Goal: Find specific page/section: Find specific page/section

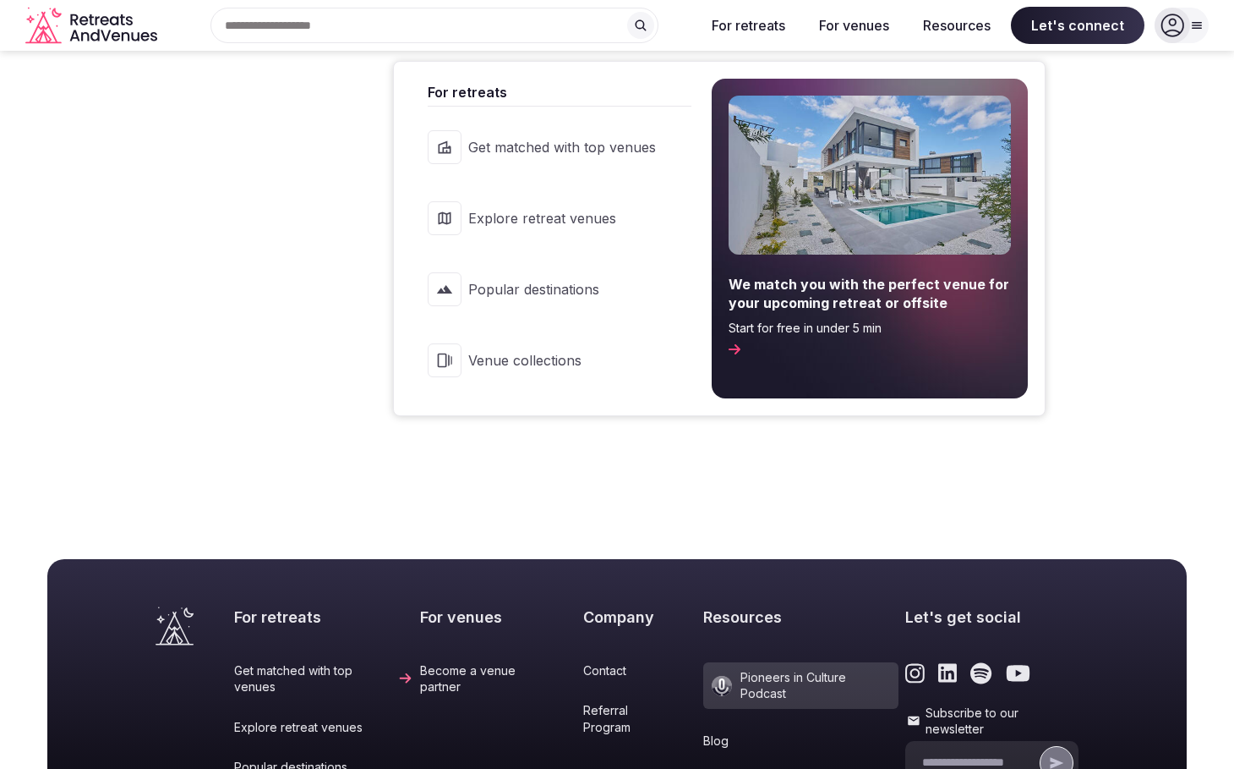
click at [758, 28] on button "For retreats" at bounding box center [748, 25] width 101 height 37
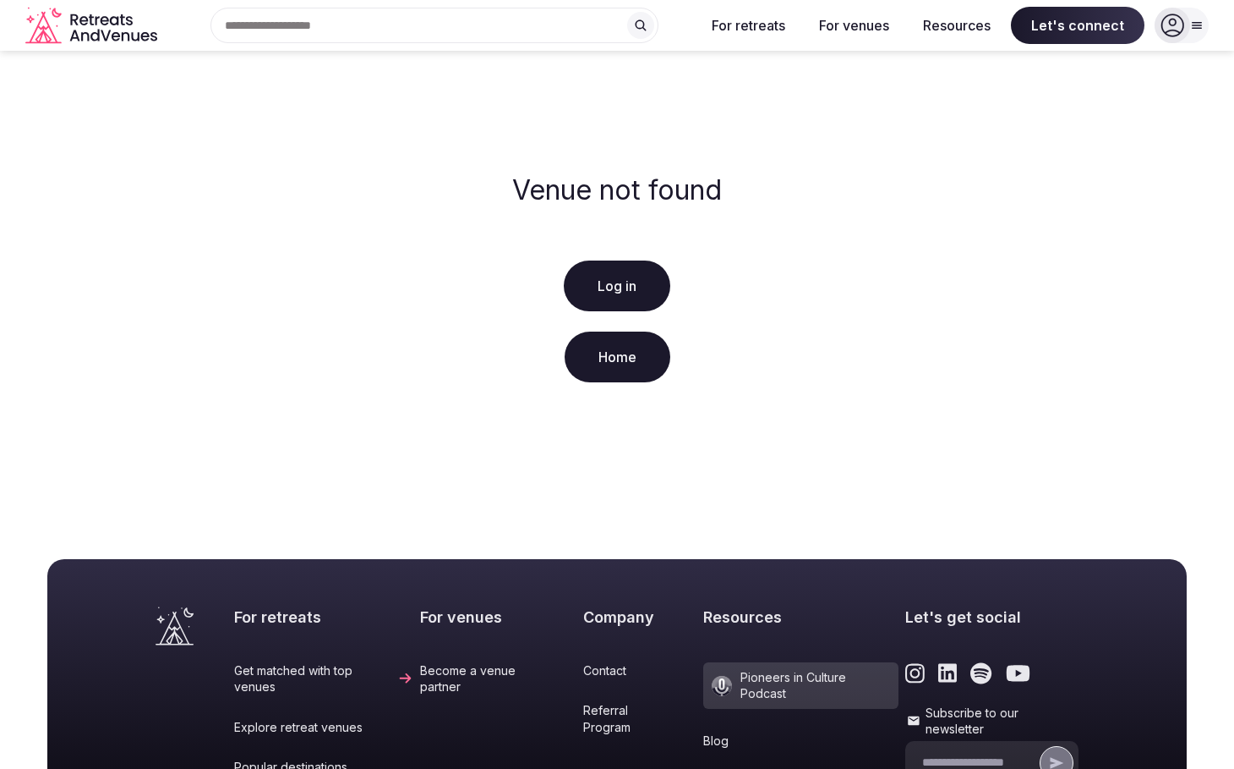
click at [453, 21] on div "Search Popular Destinations Toscana, Italy Riviera Maya, Mexico Indonesia, Bali…" at bounding box center [428, 26] width 528 height 36
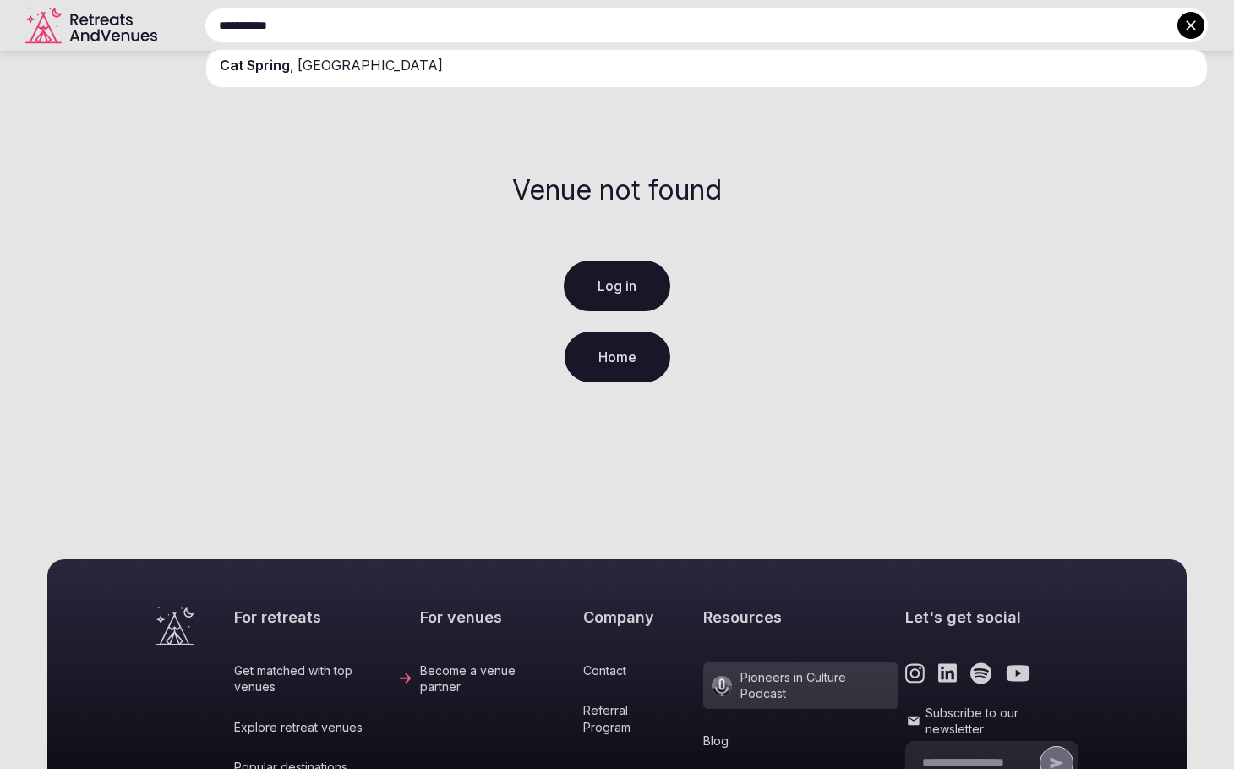
type input "**********"
click at [409, 66] on div "Cat Spring , TX" at bounding box center [706, 65] width 1001 height 30
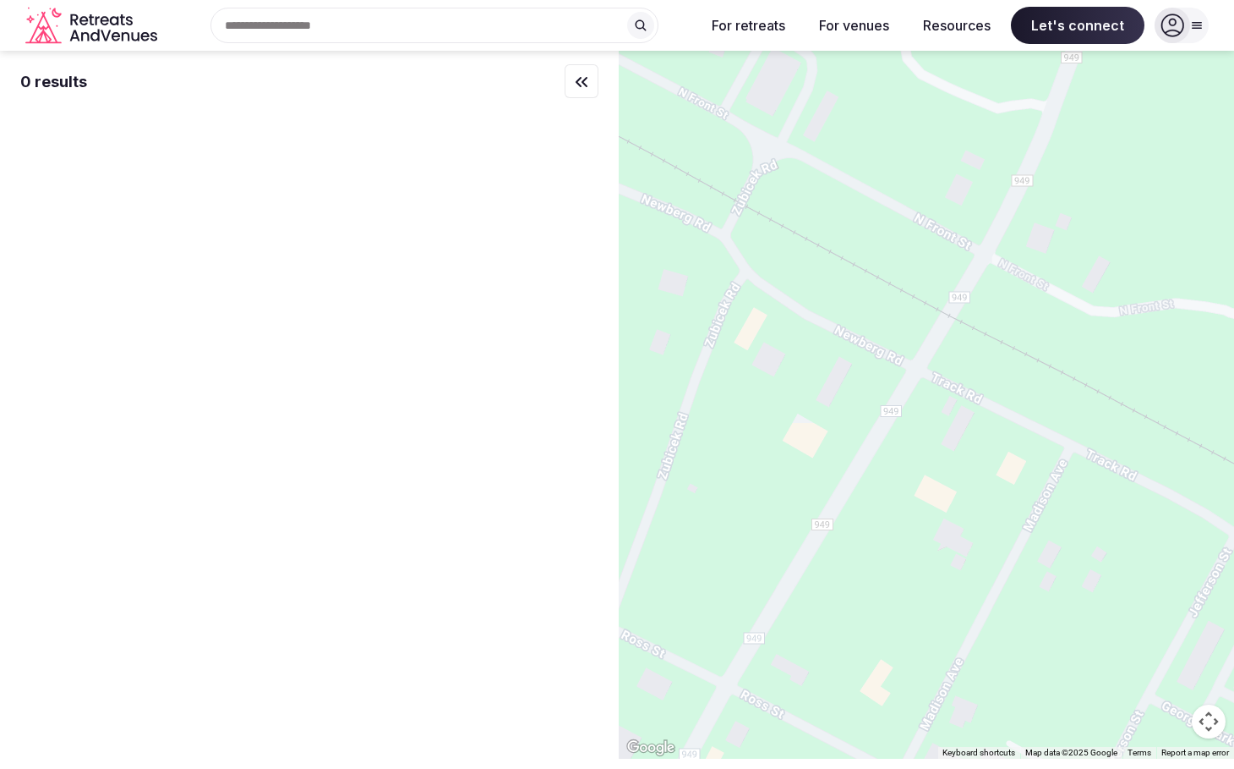
click at [1172, 32] on icon at bounding box center [1173, 26] width 24 height 24
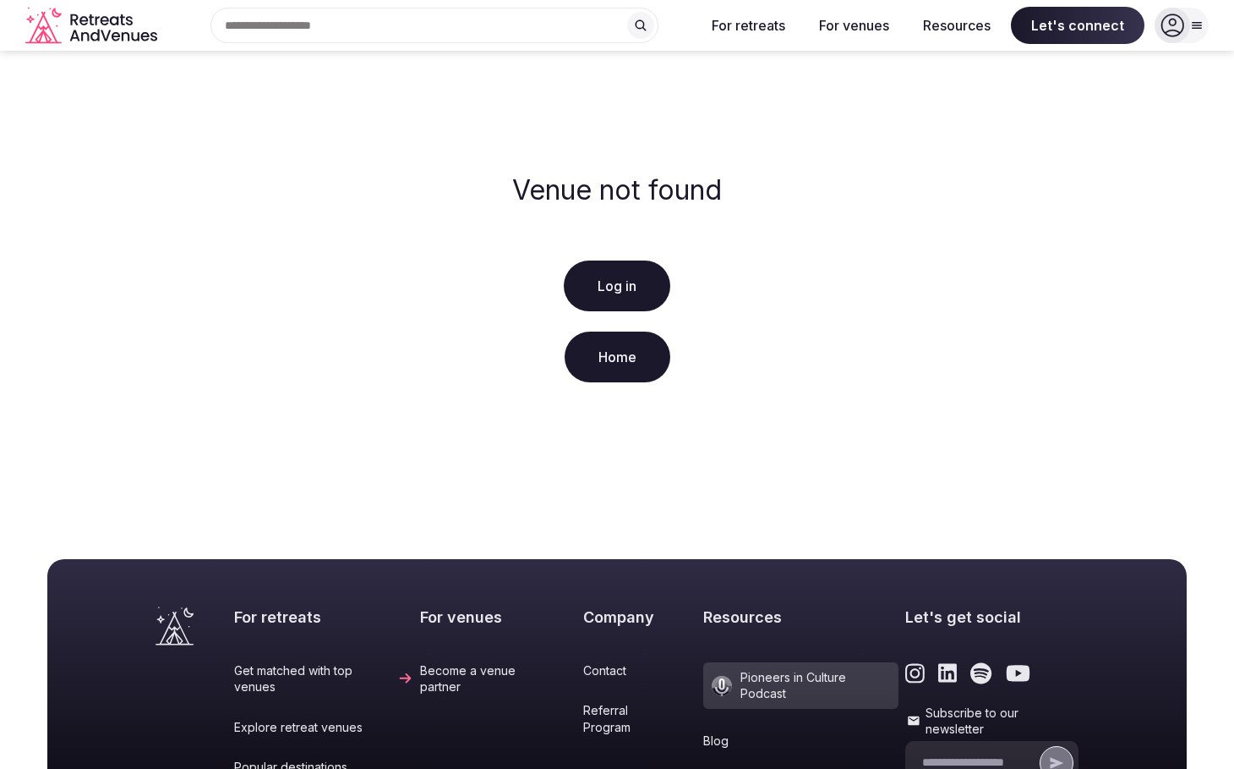
click at [611, 384] on div "Venue not found Log in Home" at bounding box center [617, 281] width 1234 height 461
click at [622, 368] on link "Home" at bounding box center [618, 356] width 106 height 51
